Goal: Find specific page/section: Find specific page/section

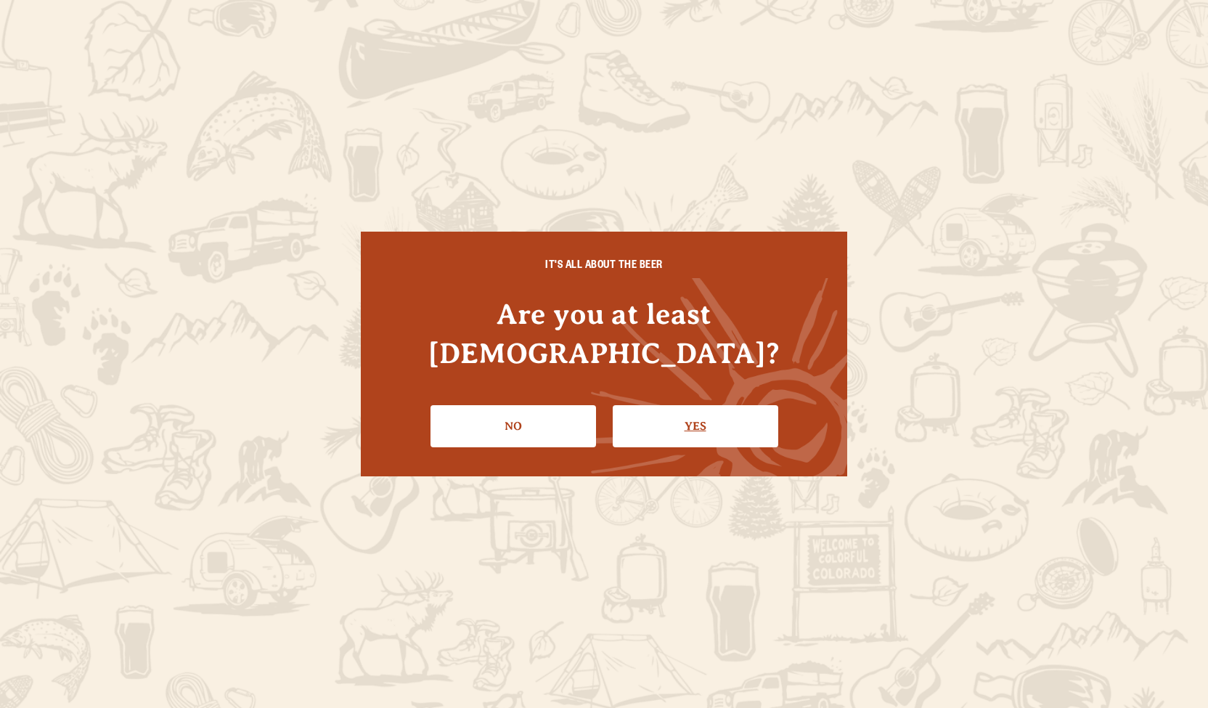
click at [685, 408] on link "Yes" at bounding box center [696, 426] width 166 height 42
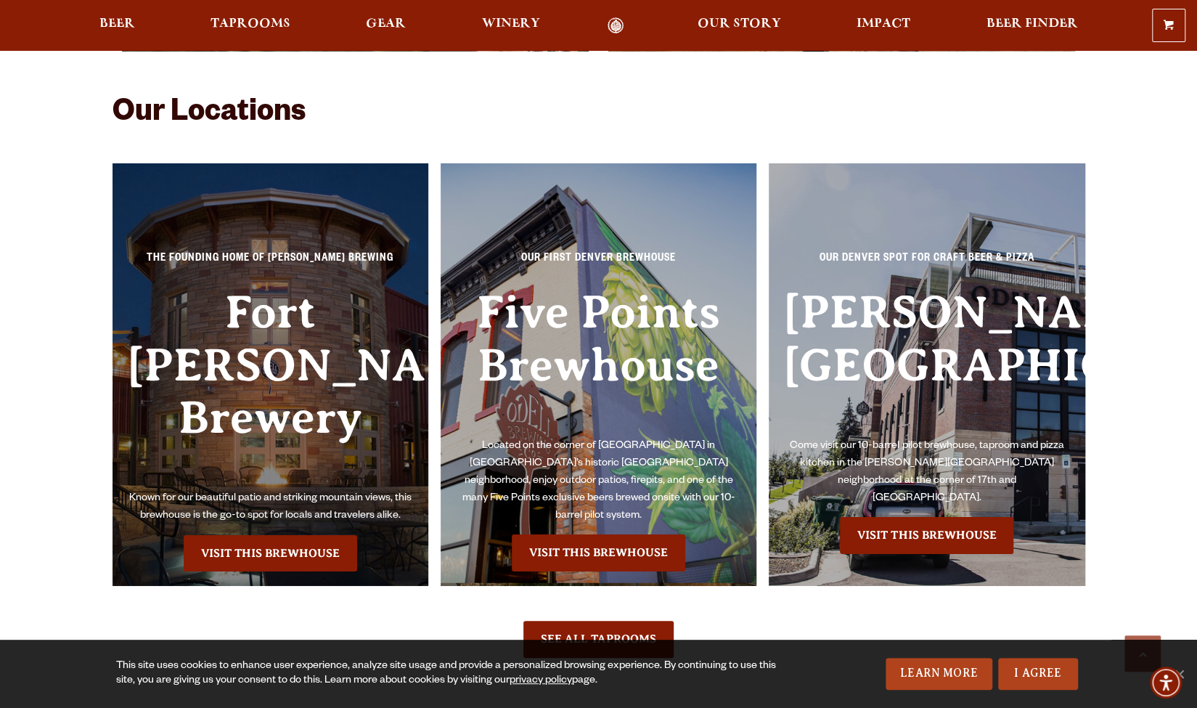
scroll to position [3121, 0]
click at [267, 535] on link "Visit this Brewhouse" at bounding box center [271, 553] width 174 height 36
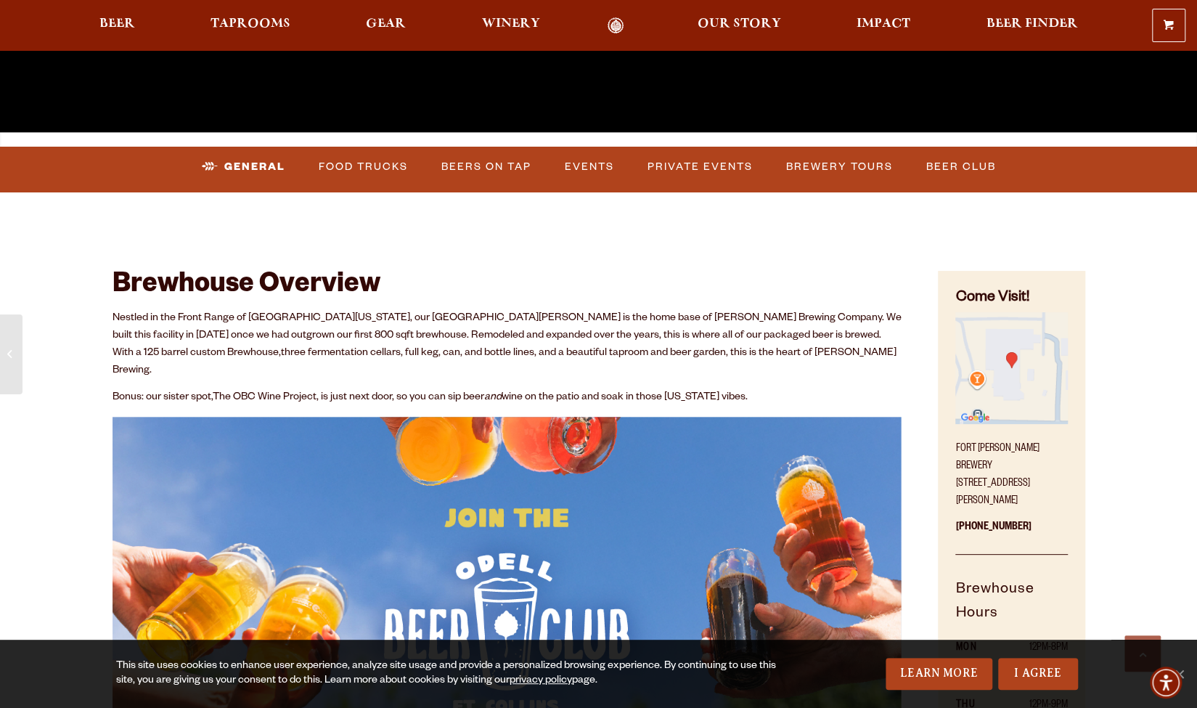
scroll to position [540, 0]
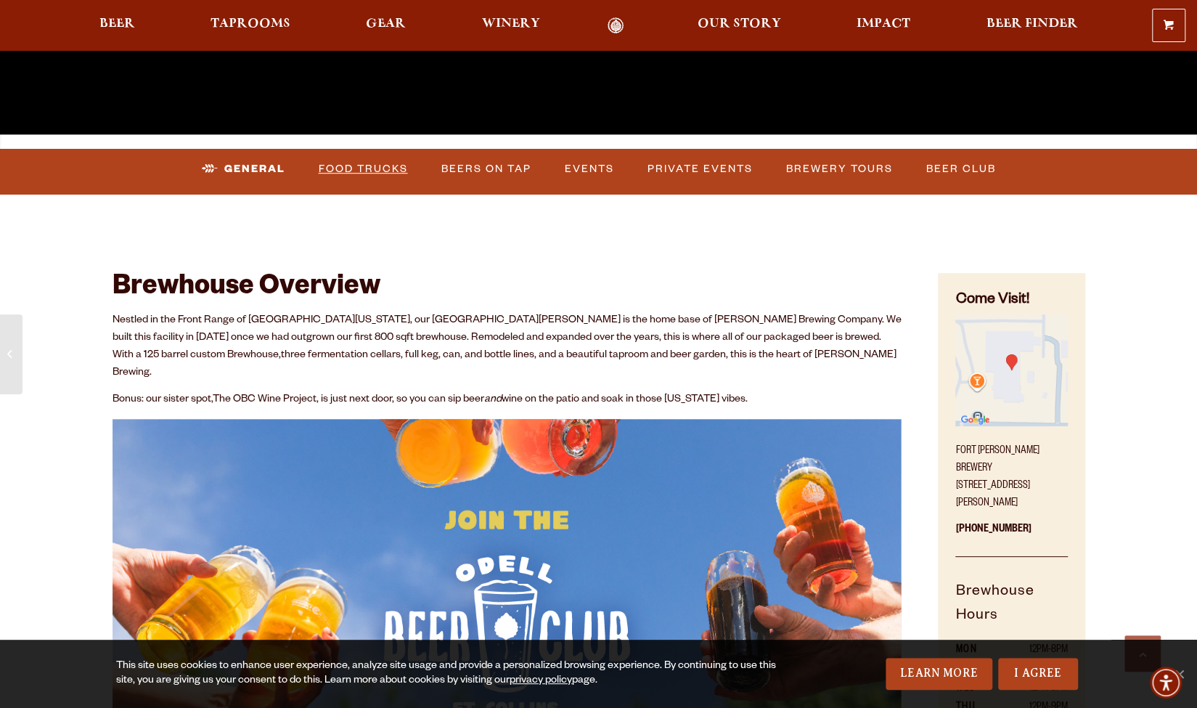
click at [382, 166] on link "Food Trucks" at bounding box center [363, 168] width 101 height 33
click at [369, 164] on link "Food Trucks" at bounding box center [351, 168] width 127 height 33
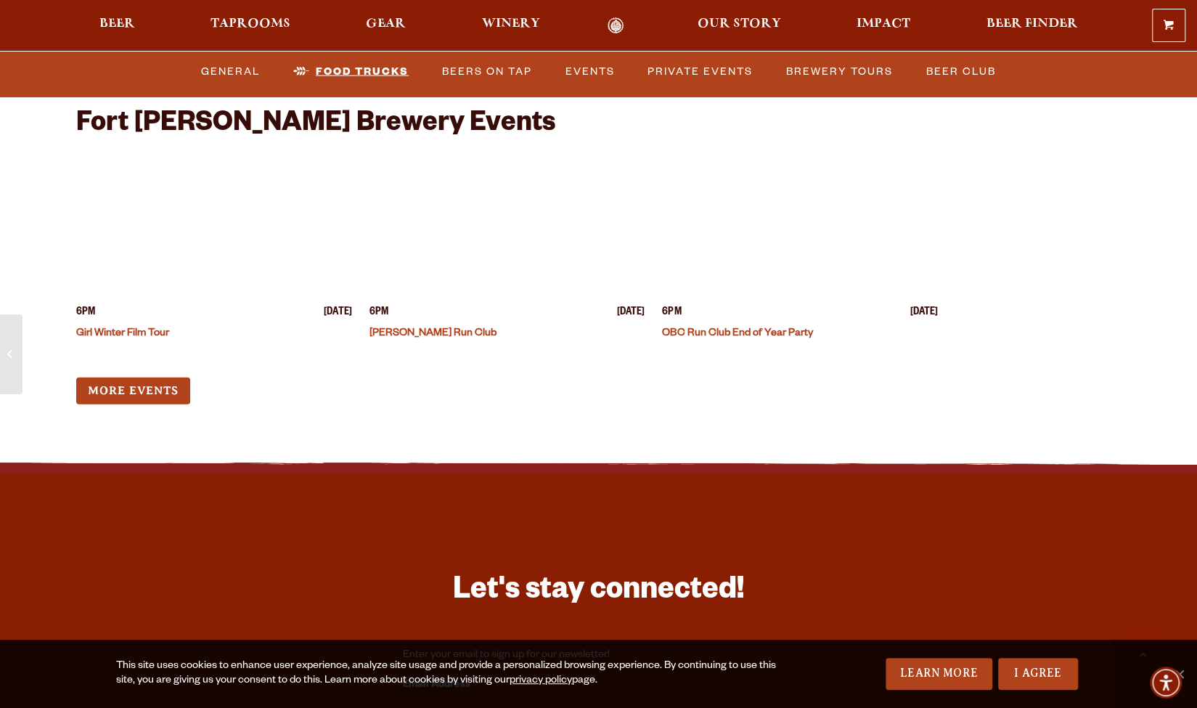
scroll to position [5749, 0]
